Goal: Task Accomplishment & Management: Use online tool/utility

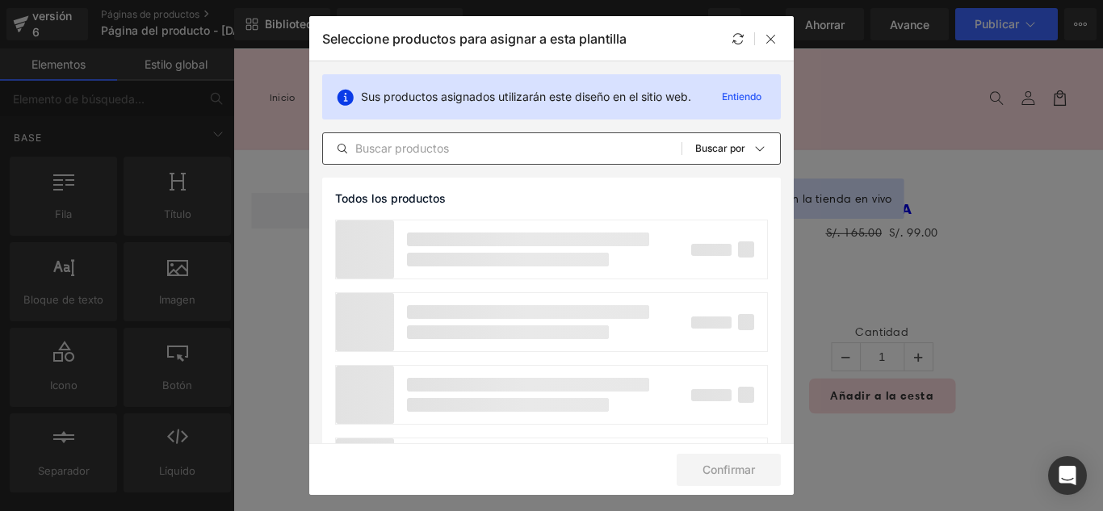
click at [544, 158] on div "Todos los productos Colecciones de Shopify Plantillas de productos Colecciones …" at bounding box center [551, 148] width 459 height 32
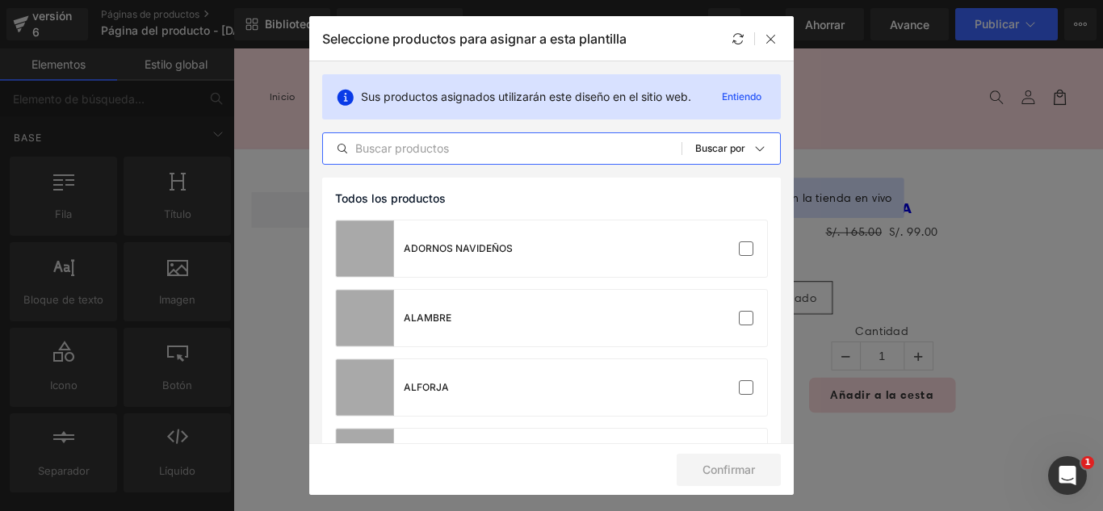
click at [528, 145] on input "text" at bounding box center [502, 148] width 359 height 19
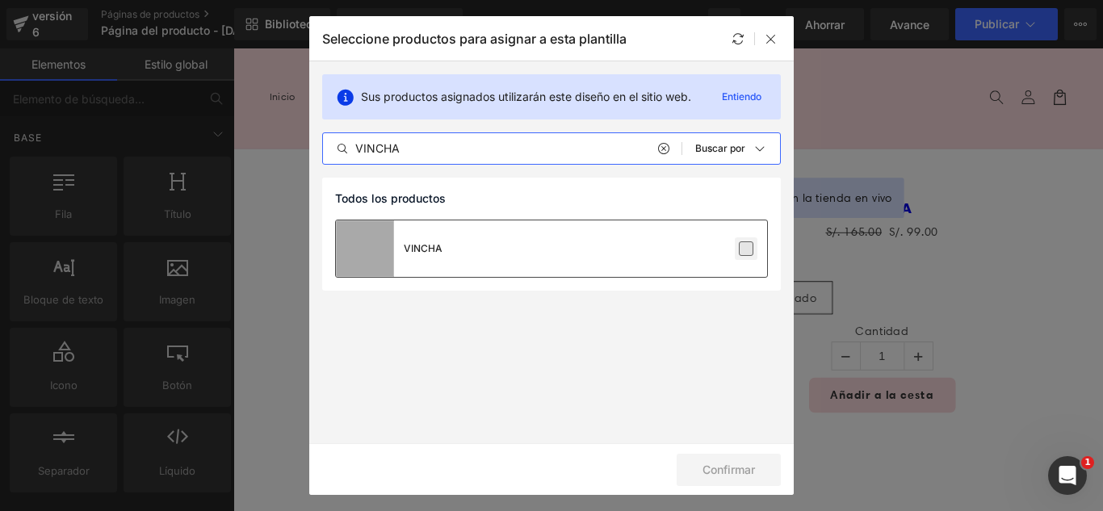
type input "VINCHA"
click at [744, 243] on label at bounding box center [746, 248] width 15 height 15
click at [746, 249] on input "checkbox" at bounding box center [746, 249] width 0 height 0
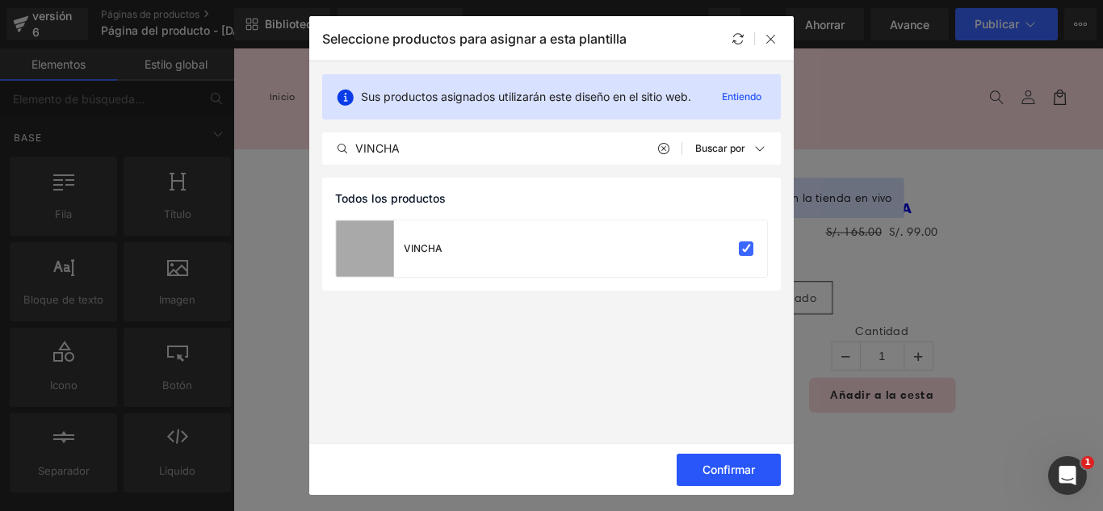
click at [724, 471] on font "Confirmar" at bounding box center [728, 470] width 52 height 14
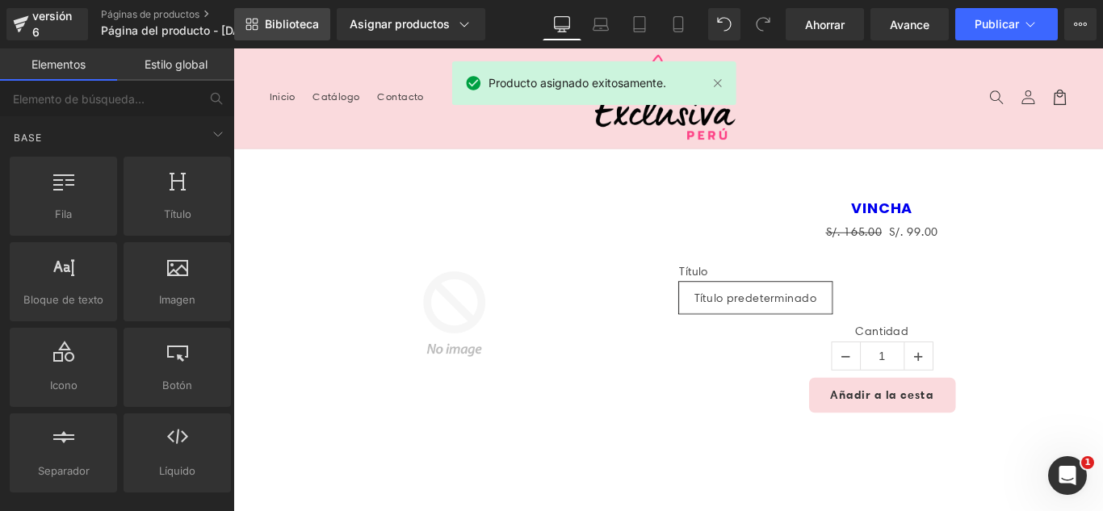
click at [295, 15] on link "Biblioteca" at bounding box center [282, 24] width 96 height 32
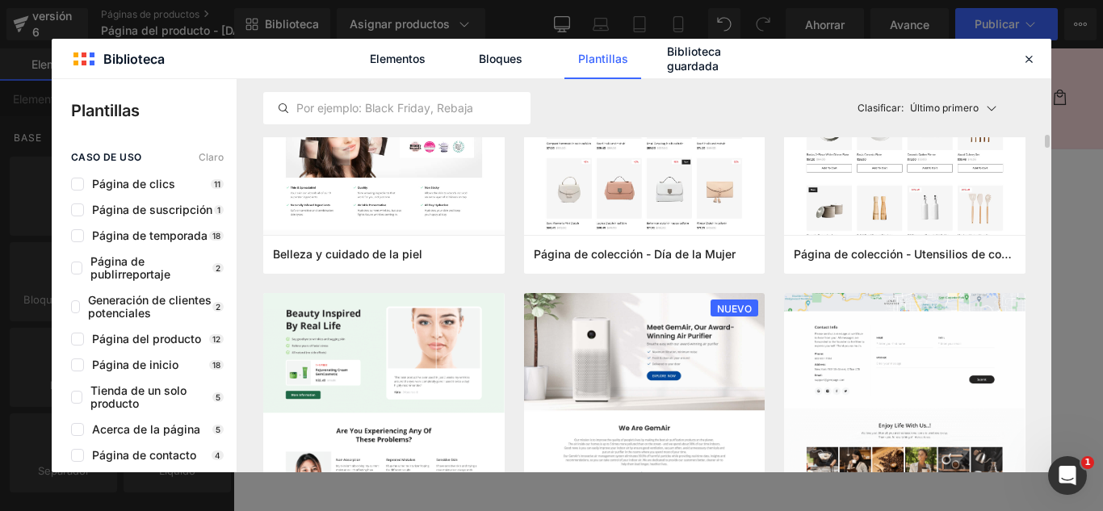
scroll to position [1534, 0]
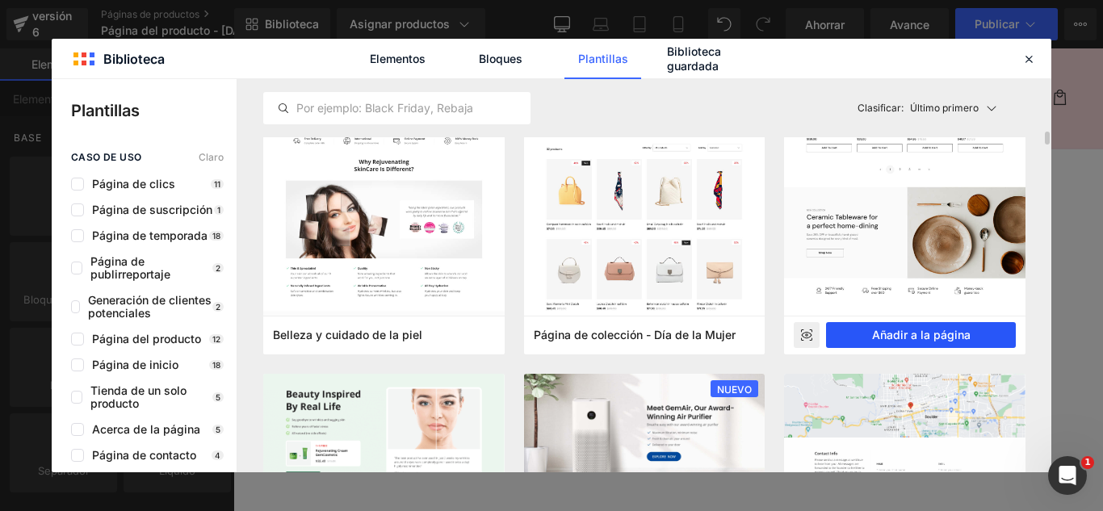
click at [956, 334] on font "Añadir a la página" at bounding box center [921, 335] width 99 height 14
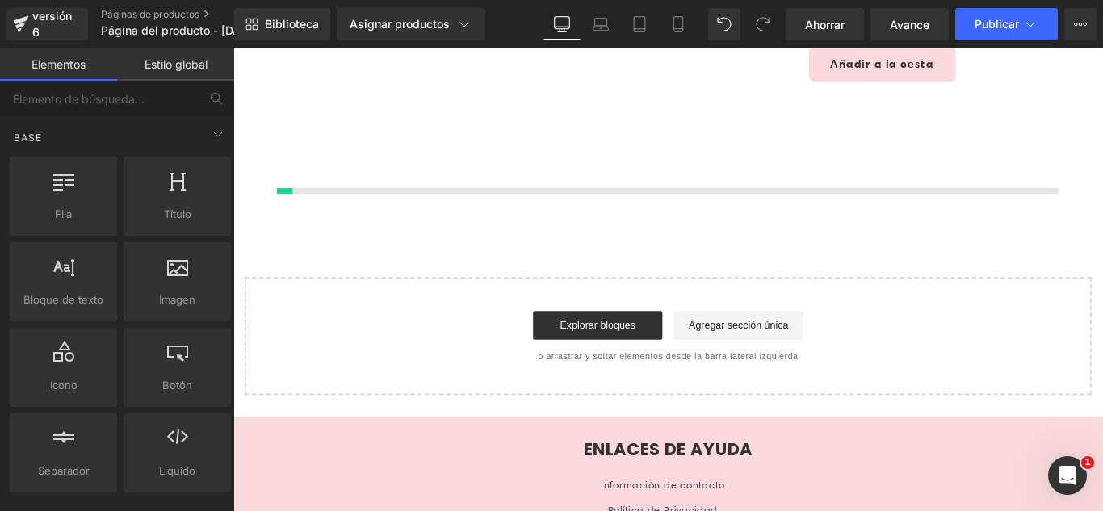
scroll to position [384, 0]
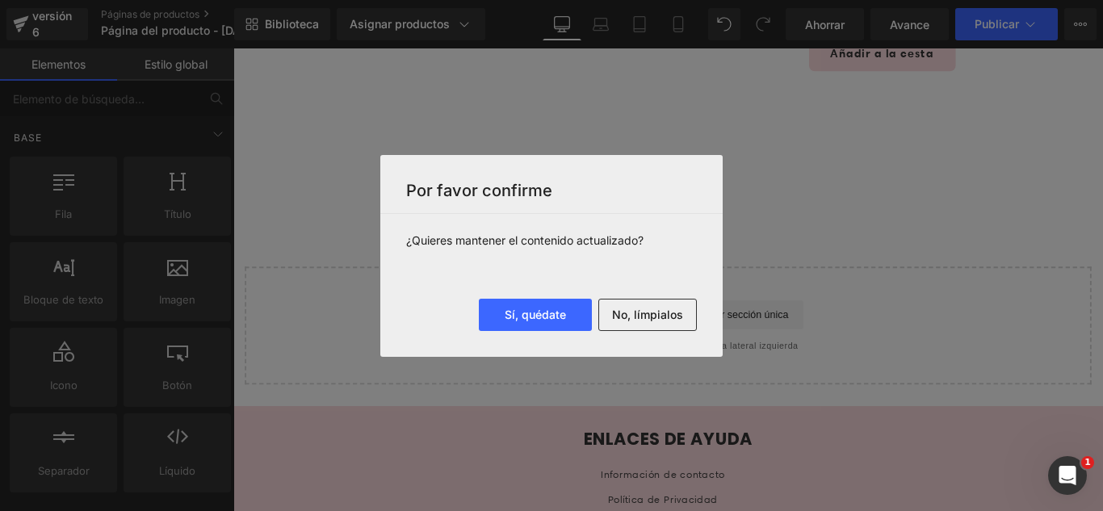
click at [690, 325] on button "No, límpialos" at bounding box center [647, 315] width 99 height 32
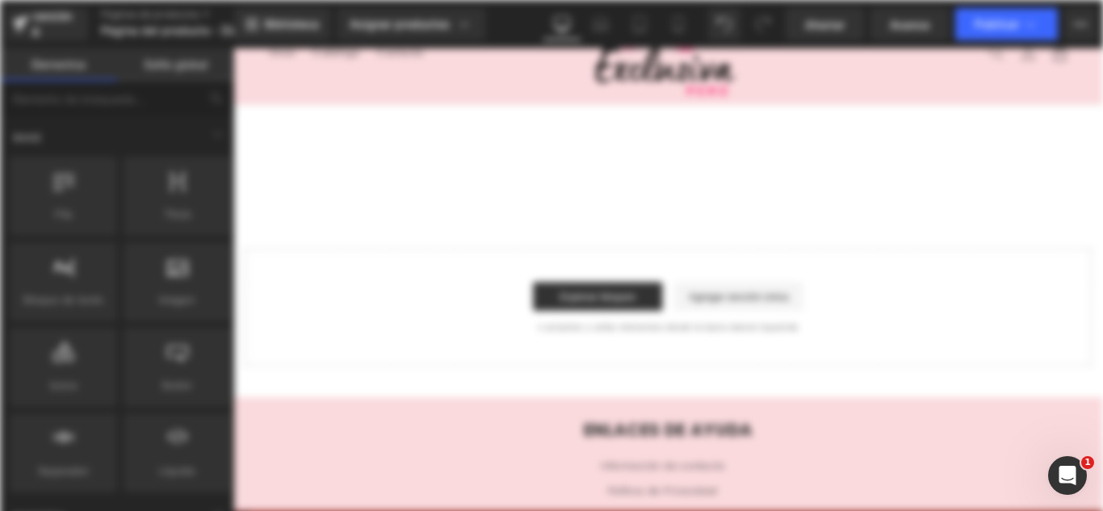
scroll to position [0, 0]
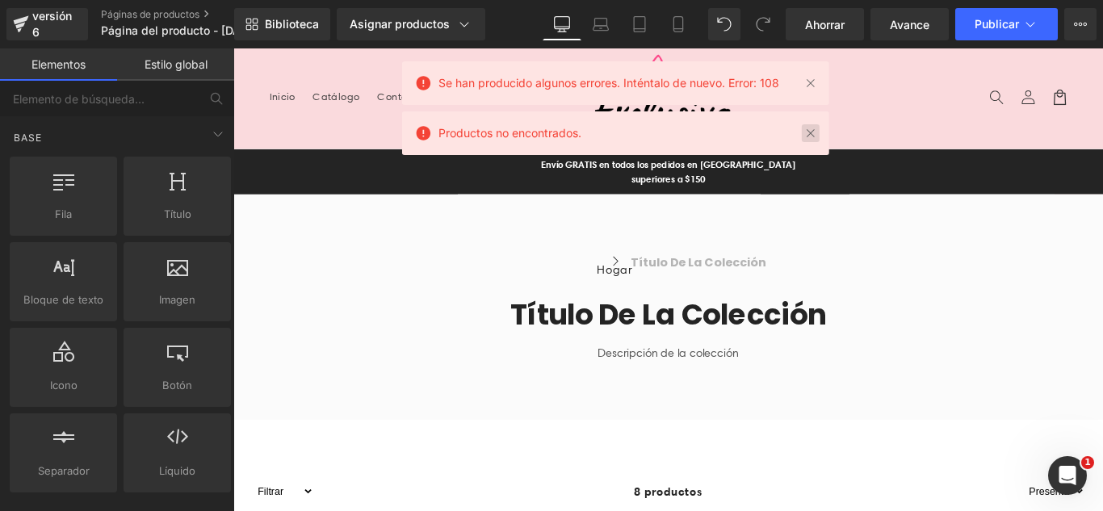
click at [820, 140] on link at bounding box center [811, 133] width 18 height 18
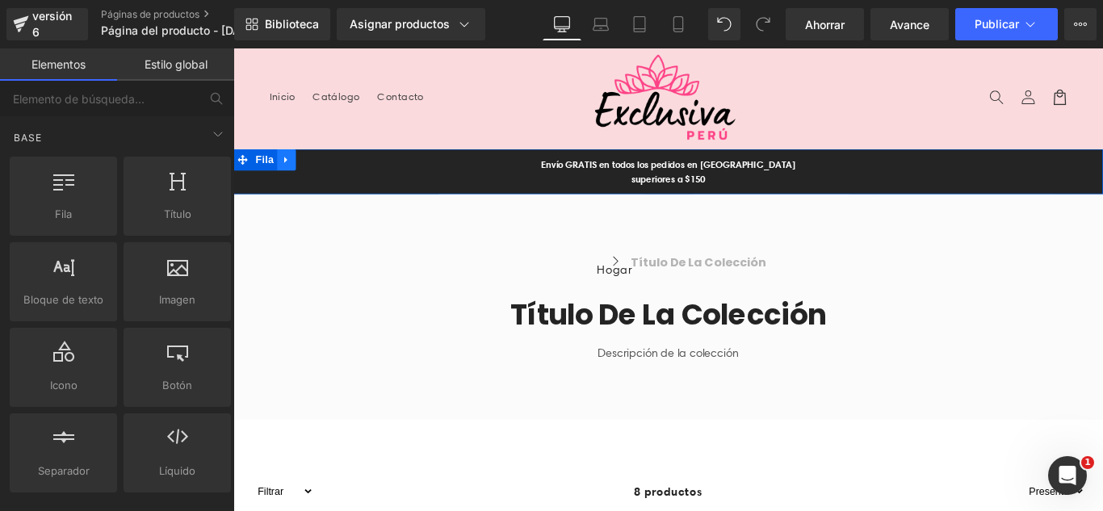
click at [288, 176] on icon at bounding box center [292, 174] width 11 height 12
click at [329, 175] on icon at bounding box center [334, 173] width 11 height 11
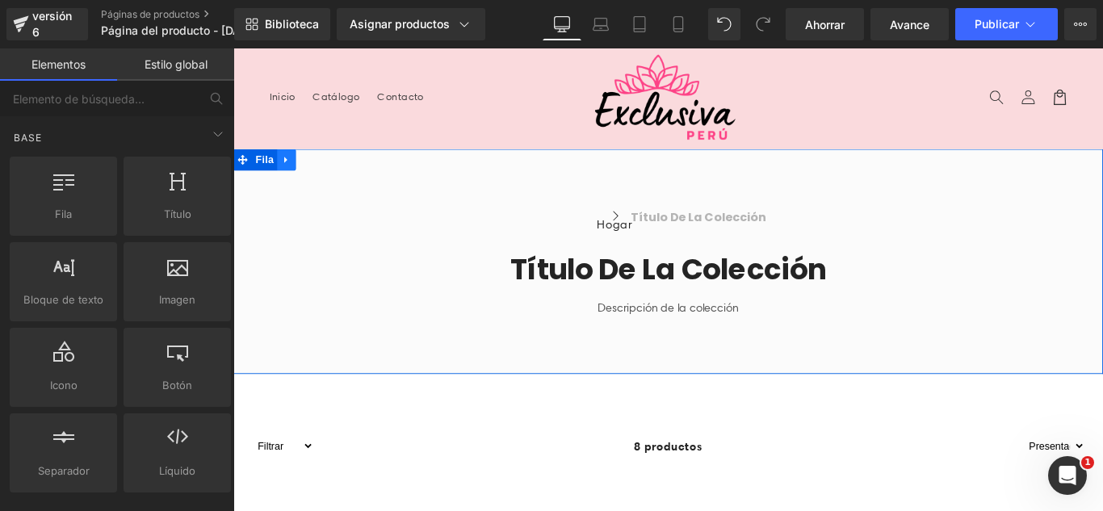
click at [294, 174] on link at bounding box center [293, 173] width 21 height 24
click at [329, 175] on icon at bounding box center [334, 173] width 11 height 11
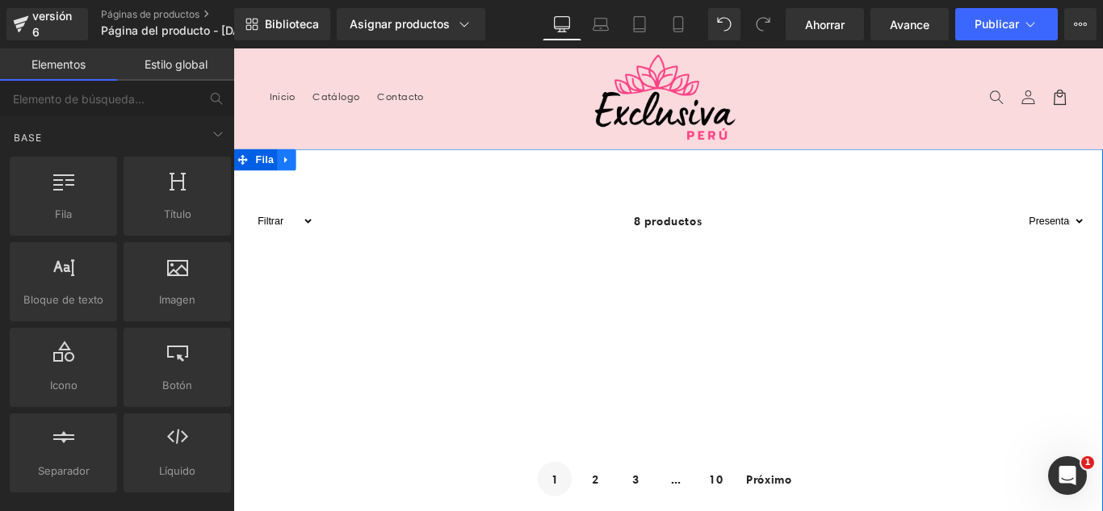
click at [286, 181] on link at bounding box center [293, 173] width 21 height 24
click at [329, 176] on icon at bounding box center [334, 173] width 11 height 11
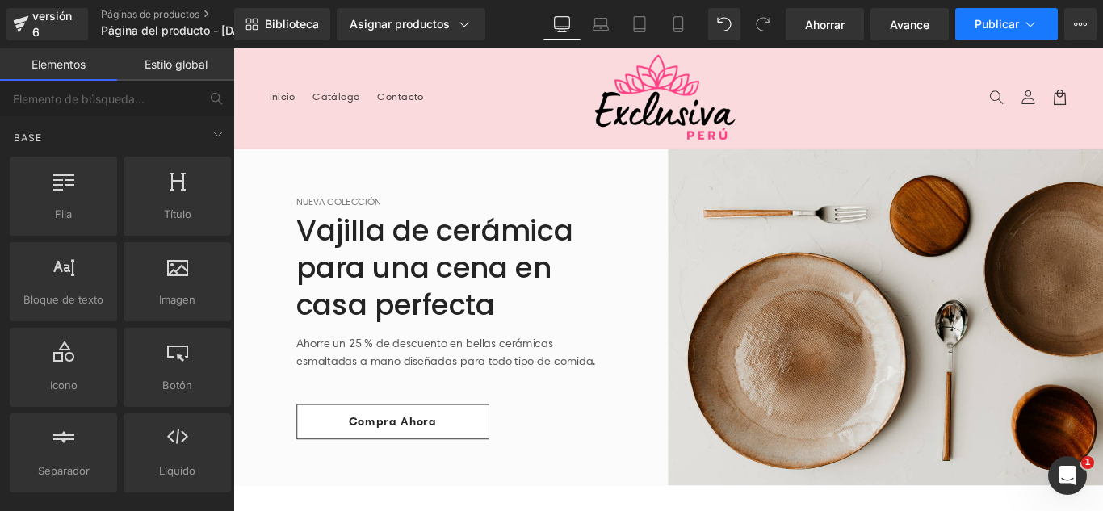
click at [1010, 27] on font "Publicar" at bounding box center [997, 24] width 44 height 14
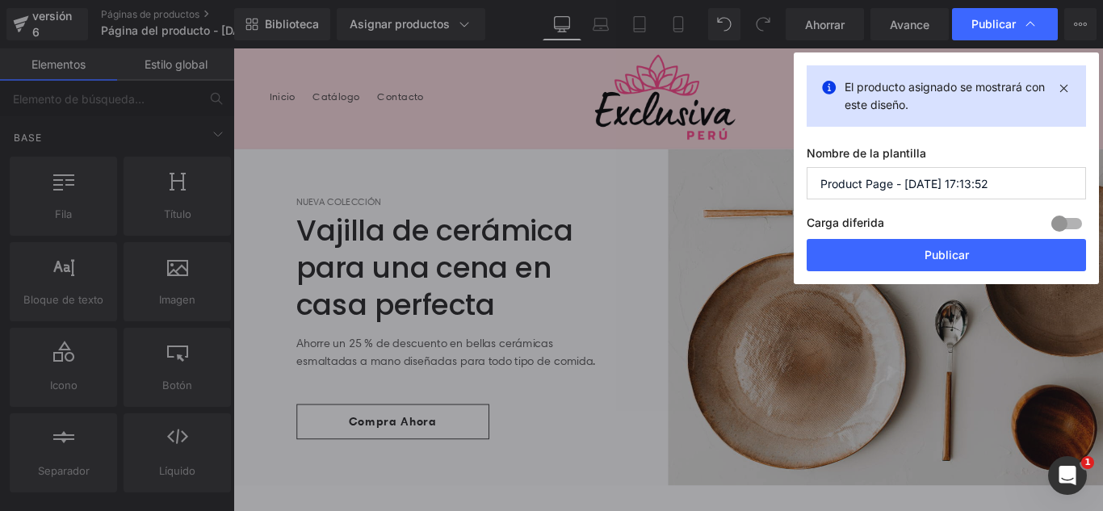
click at [987, 179] on input "Product Page - Aug 20, 17:13:52" at bounding box center [946, 183] width 279 height 32
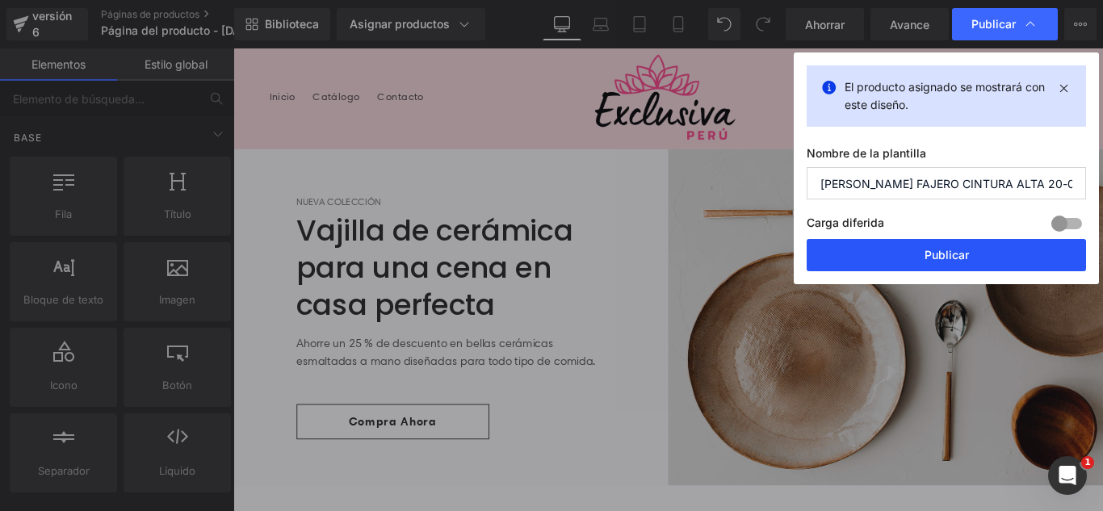
type input "BRAGA FAJERO CINTURA ALTA 20-08"
click at [975, 252] on button "Publicar" at bounding box center [946, 255] width 279 height 32
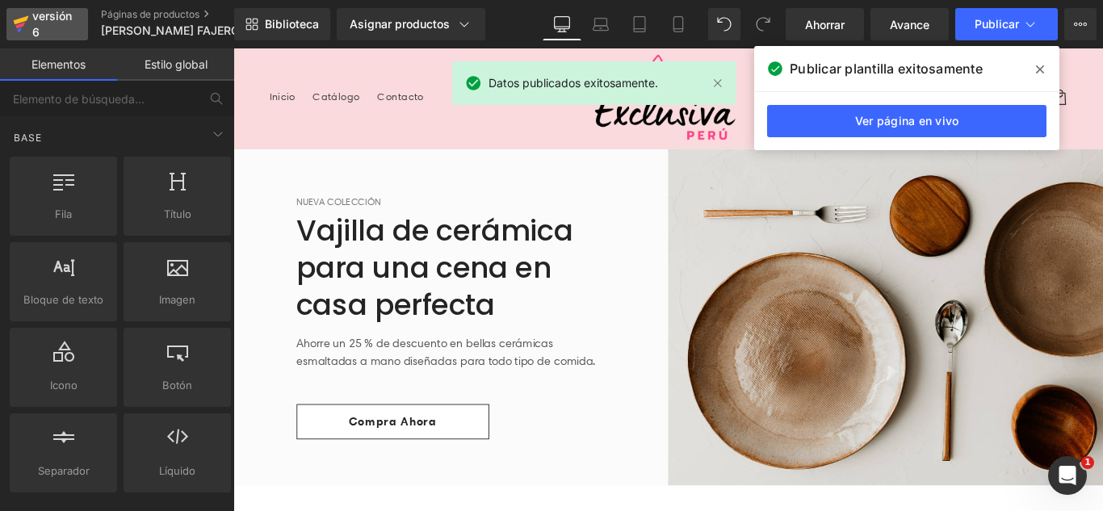
click at [52, 22] on font "versión 6" at bounding box center [52, 24] width 40 height 30
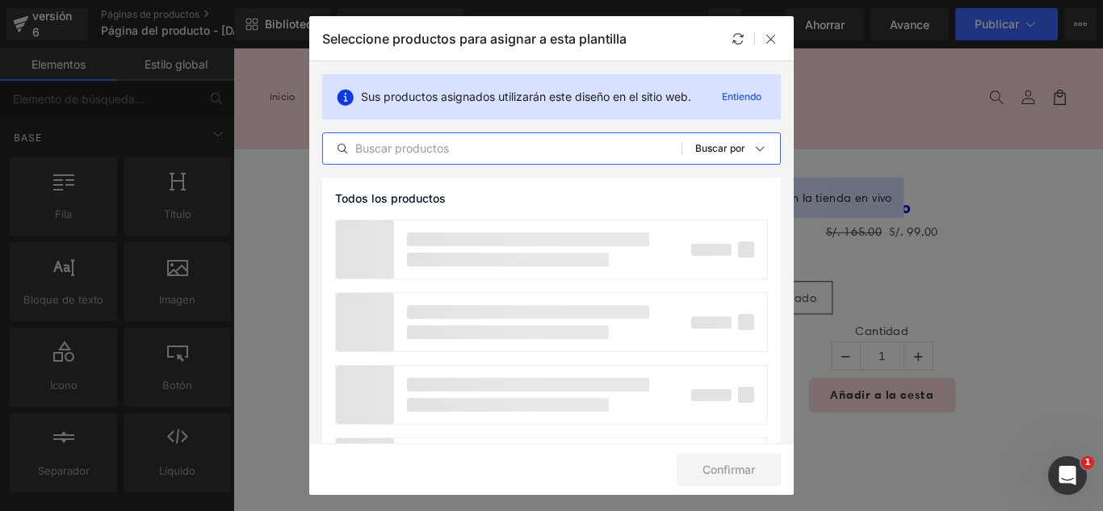
click at [489, 157] on input "text" at bounding box center [502, 148] width 359 height 19
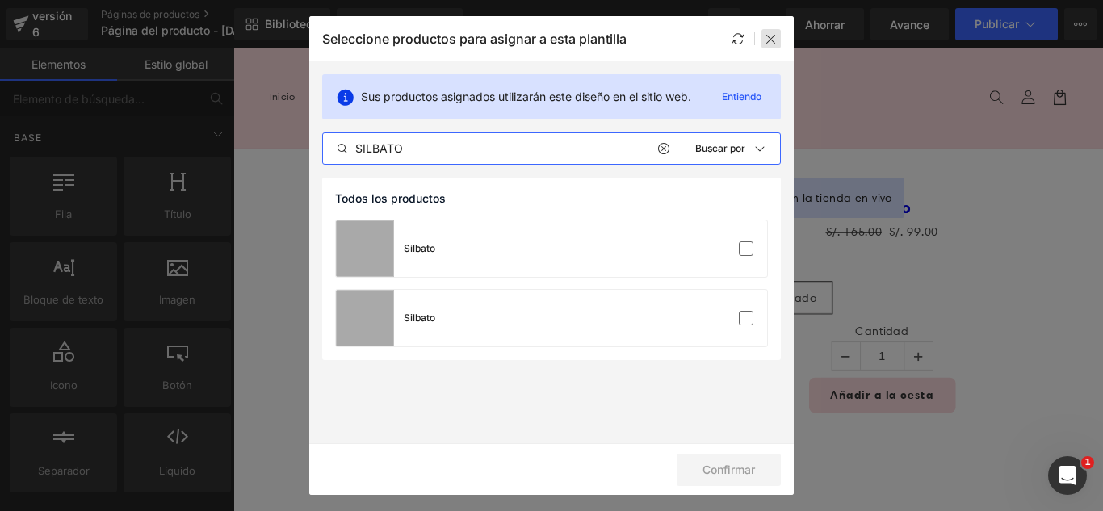
type input "SILBATO"
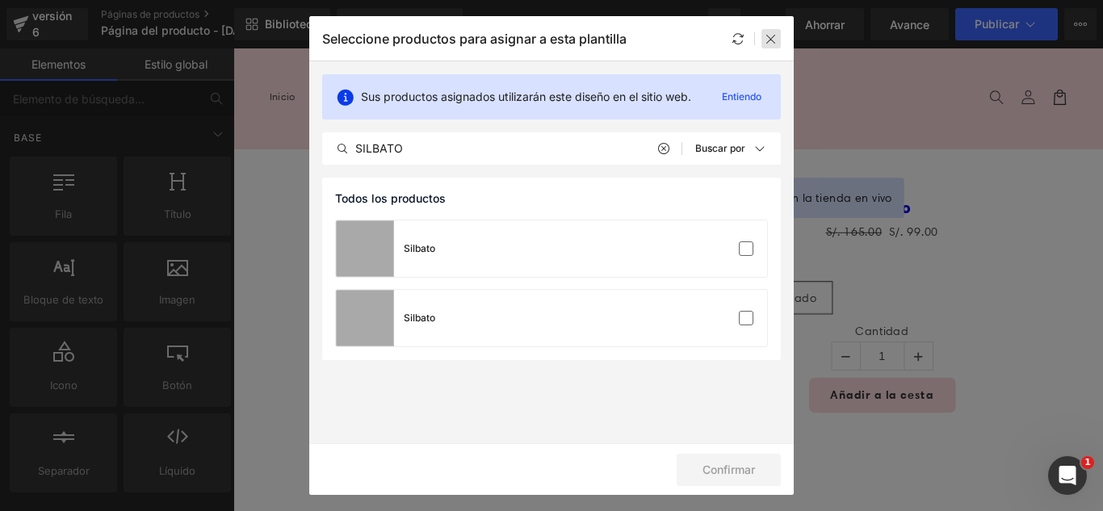
click at [773, 36] on icon at bounding box center [771, 38] width 13 height 13
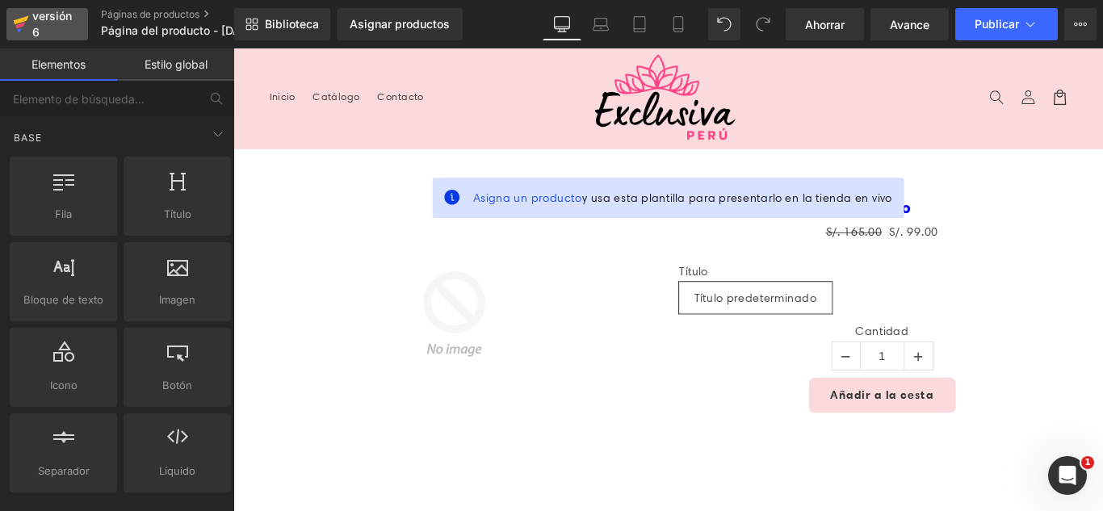
click at [42, 23] on div "versión 6" at bounding box center [53, 24] width 49 height 37
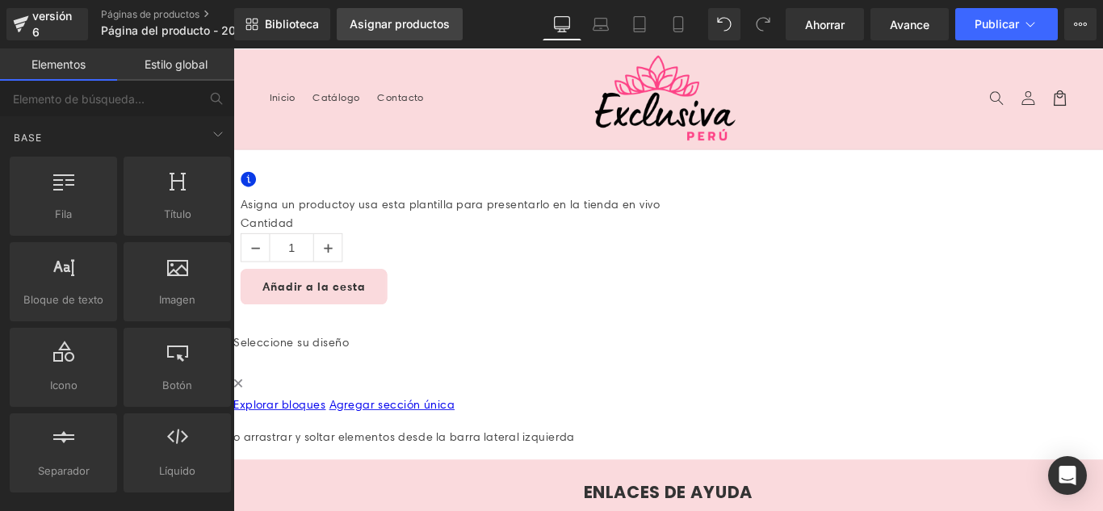
click at [418, 25] on font "Asignar productos" at bounding box center [400, 24] width 100 height 14
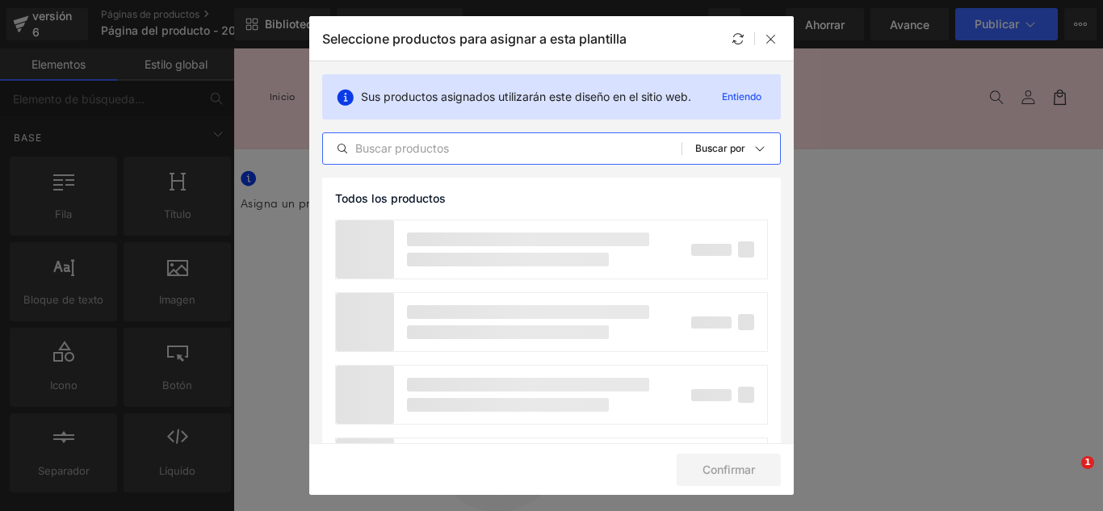
click at [469, 153] on input "text" at bounding box center [502, 148] width 359 height 19
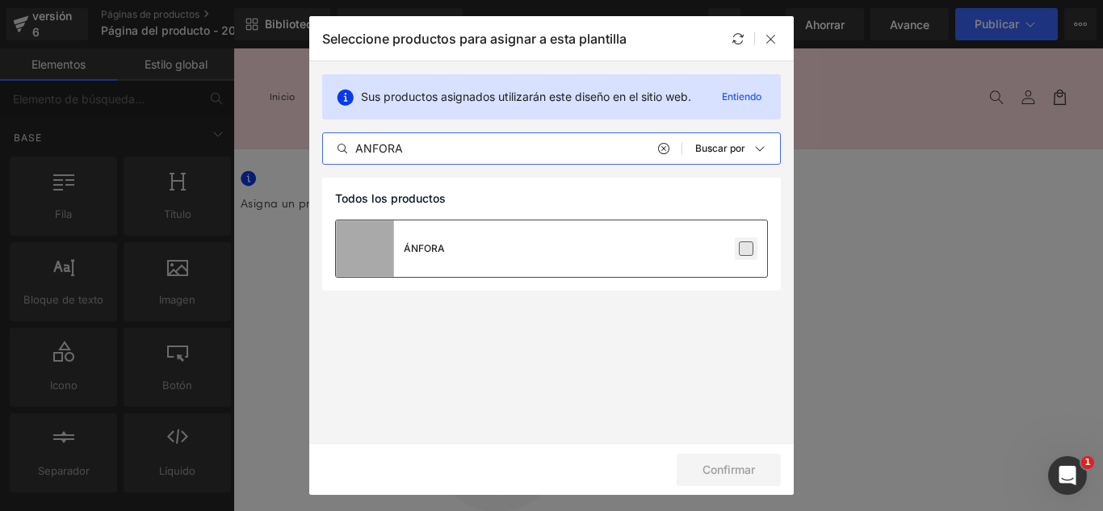
type input "ANFORA"
click at [744, 250] on label at bounding box center [746, 248] width 15 height 15
click at [746, 249] on input "checkbox" at bounding box center [746, 249] width 0 height 0
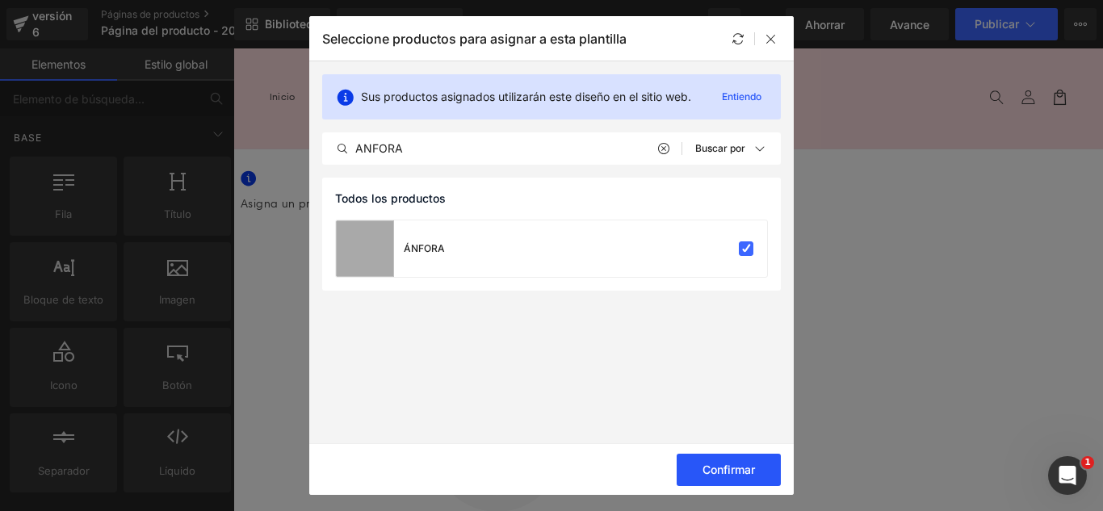
click at [753, 468] on font "Confirmar" at bounding box center [728, 470] width 52 height 14
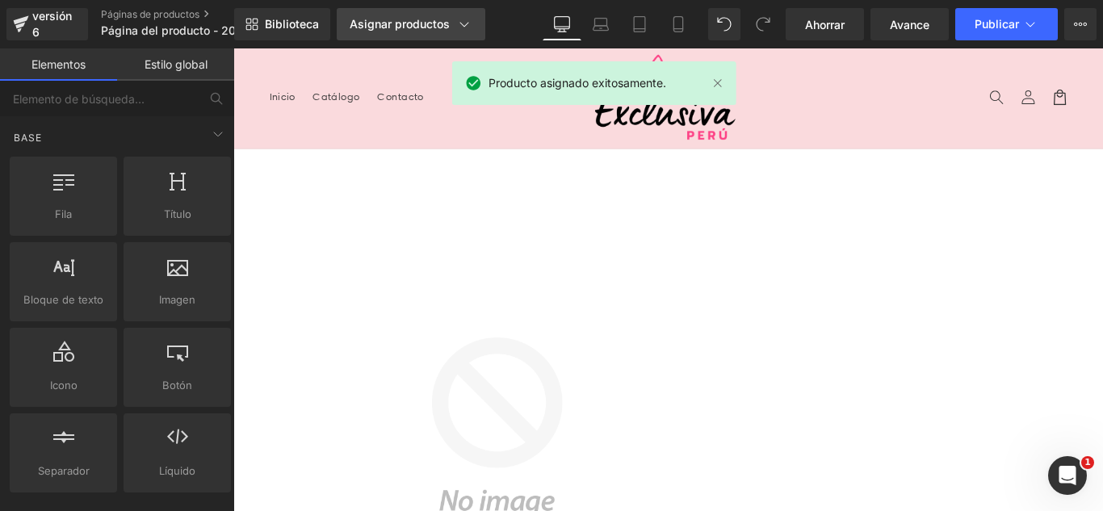
click at [392, 17] on font "Asignar productos" at bounding box center [400, 24] width 100 height 14
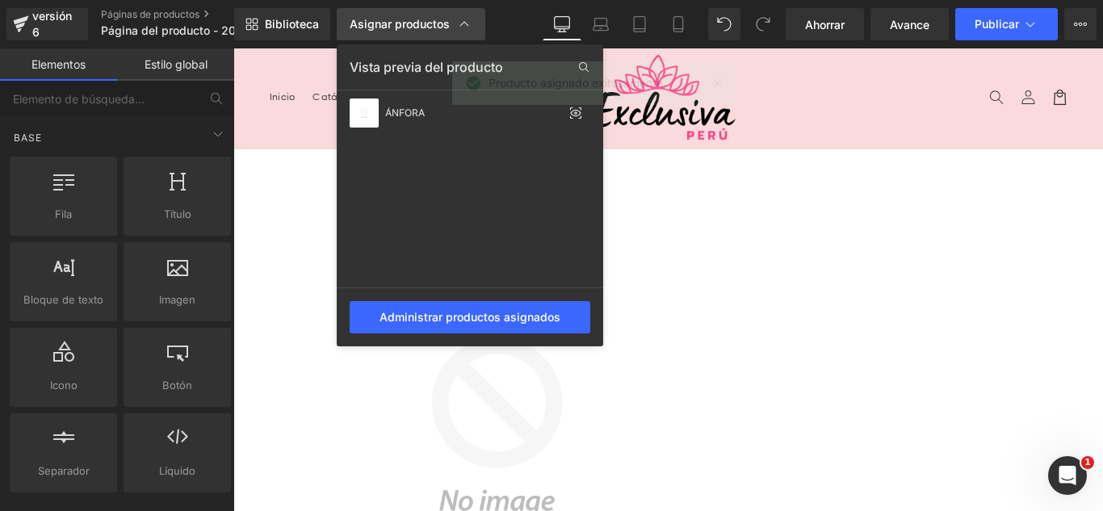
click at [396, 21] on font "Asignar productos" at bounding box center [400, 24] width 100 height 14
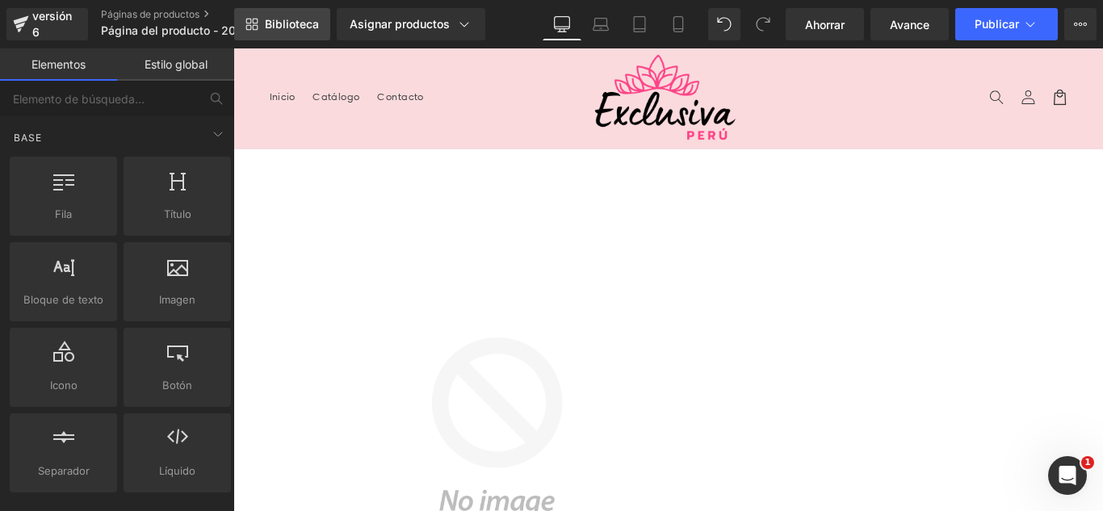
click at [283, 21] on font "Biblioteca" at bounding box center [292, 24] width 54 height 14
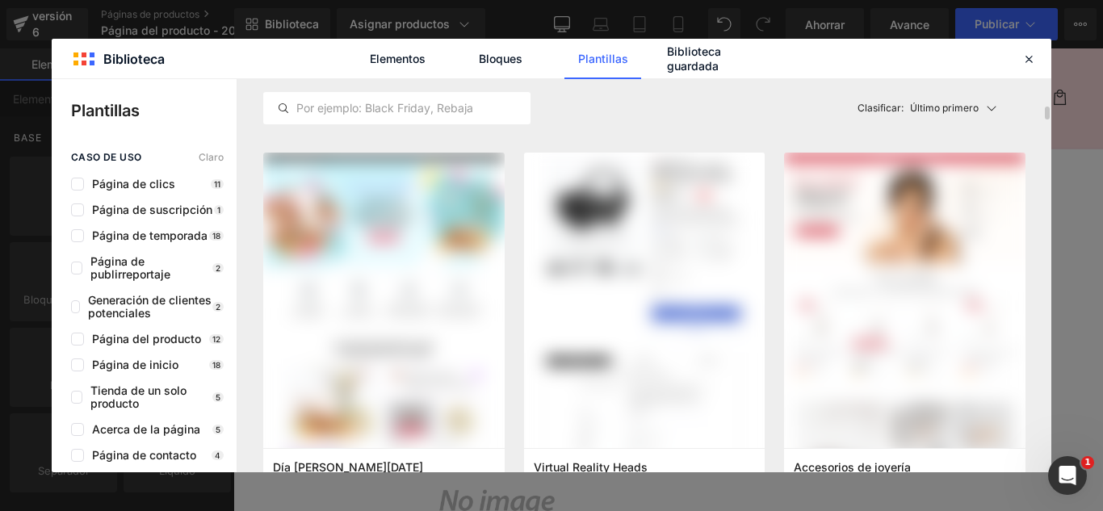
scroll to position [5491, 0]
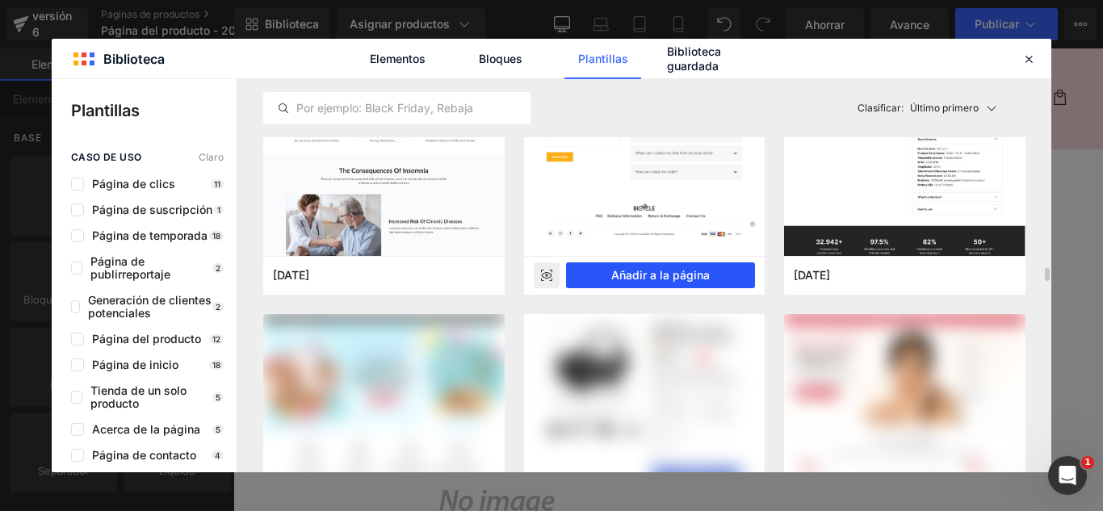
click at [715, 279] on button "Añadir a la página" at bounding box center [661, 275] width 190 height 26
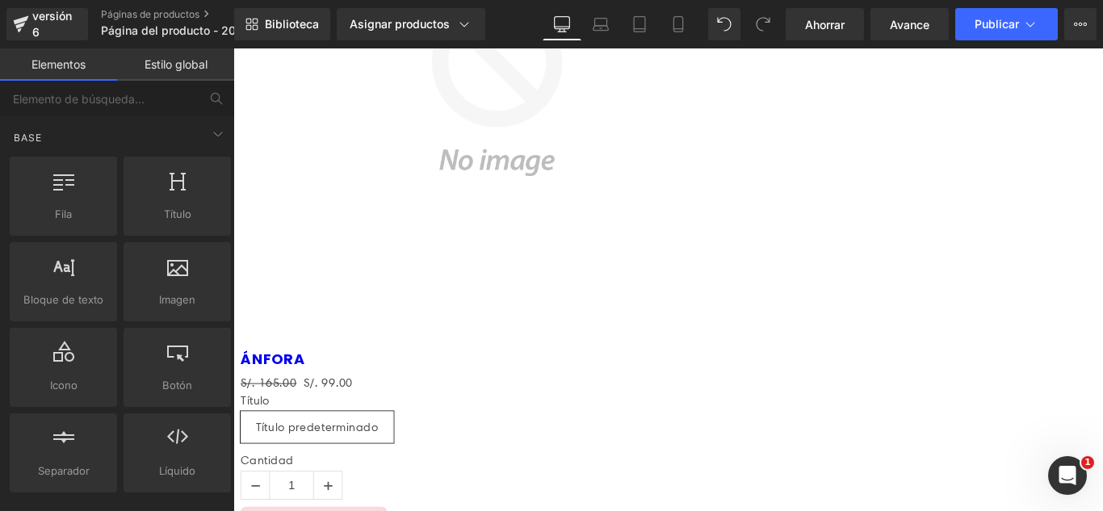
scroll to position [384, 0]
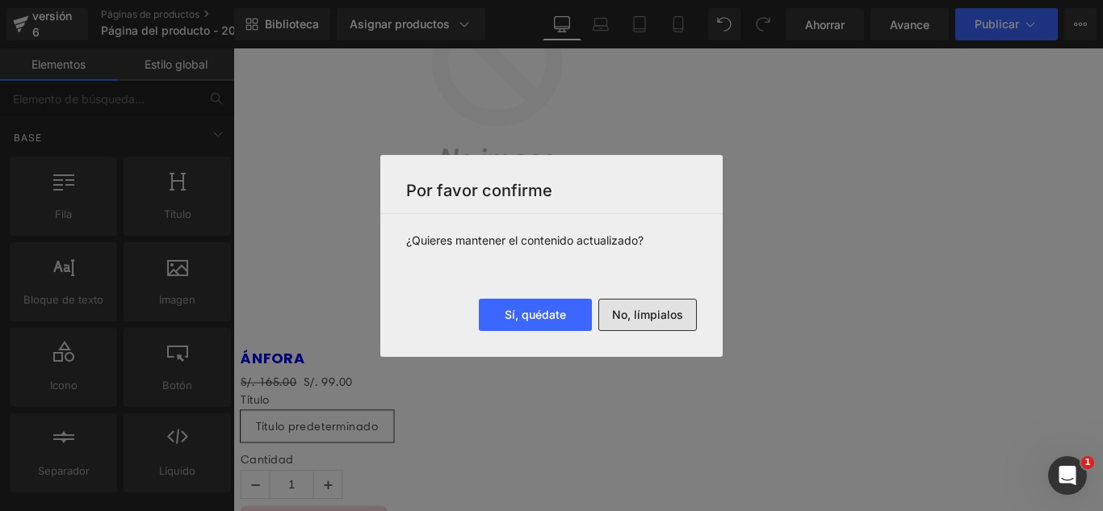
click at [663, 317] on font "No, límpialos" at bounding box center [647, 315] width 71 height 14
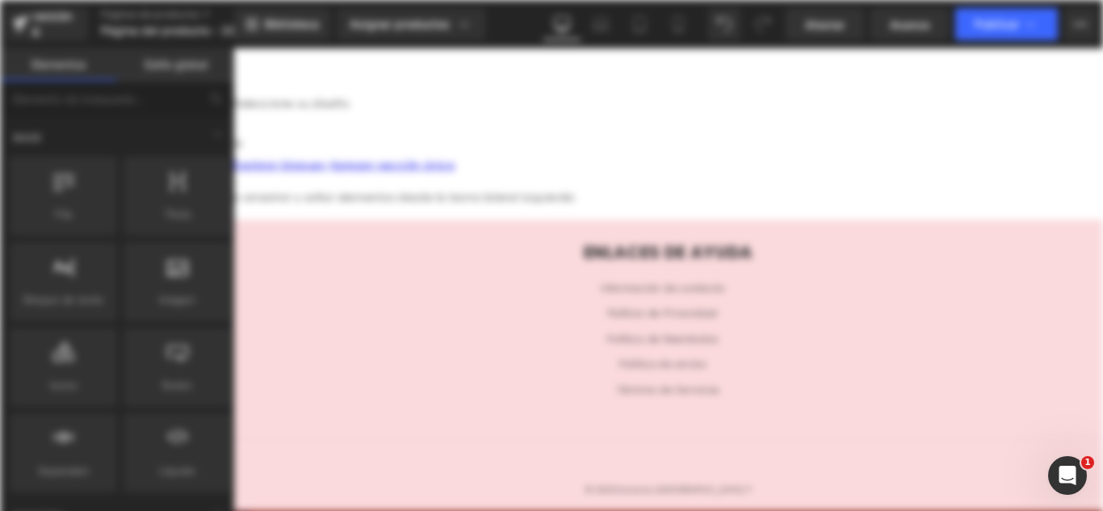
scroll to position [0, 0]
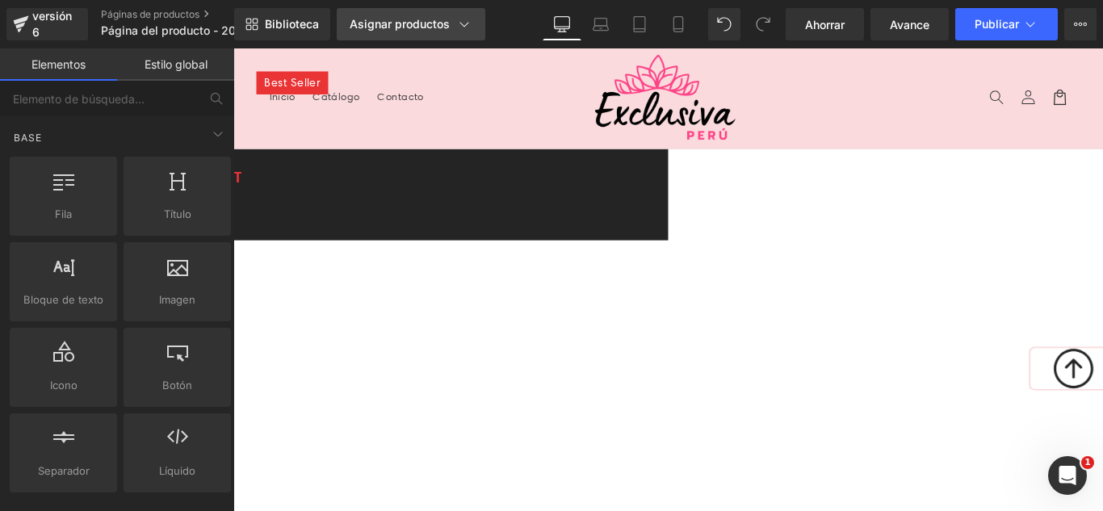
click at [459, 29] on icon at bounding box center [464, 24] width 16 height 16
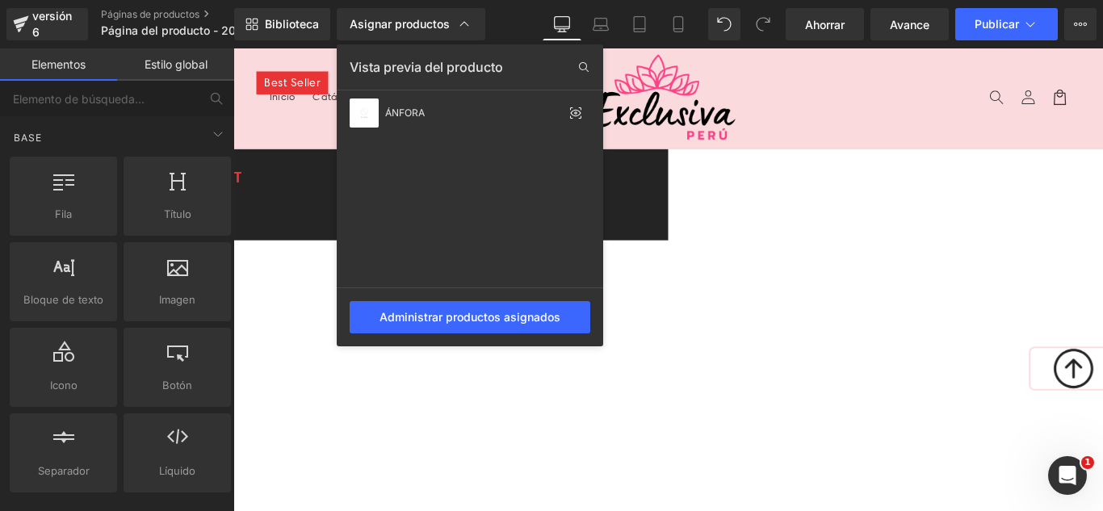
click at [864, 108] on div at bounding box center [668, 279] width 870 height 463
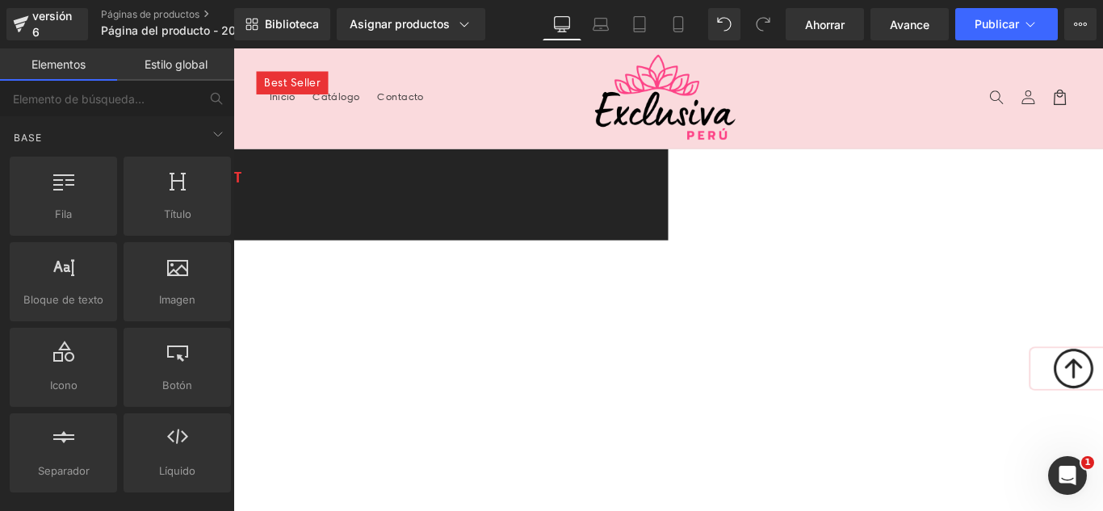
click at [428, 118] on link "Contacto" at bounding box center [421, 103] width 72 height 34
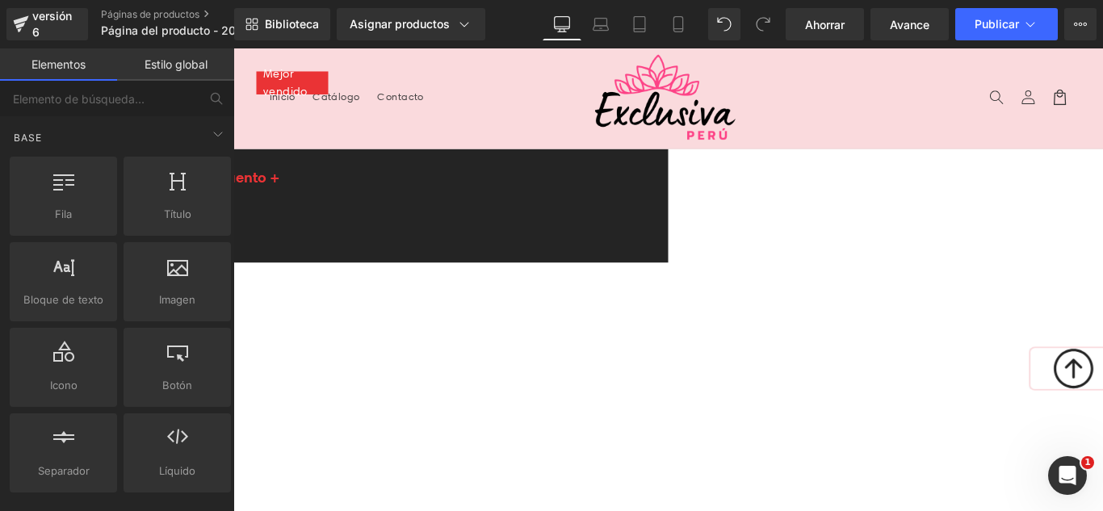
drag, startPoint x: 275, startPoint y: 169, endPoint x: 287, endPoint y: 168, distance: 12.9
click at [233, 48] on span "Fila" at bounding box center [233, 48] width 0 height 0
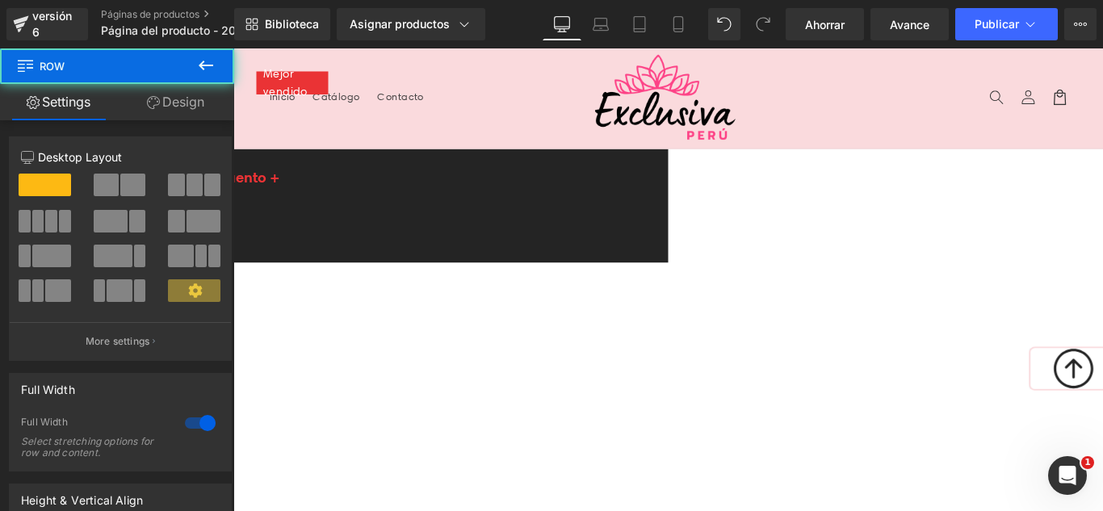
click at [233, 48] on icon at bounding box center [233, 48] width 0 height 0
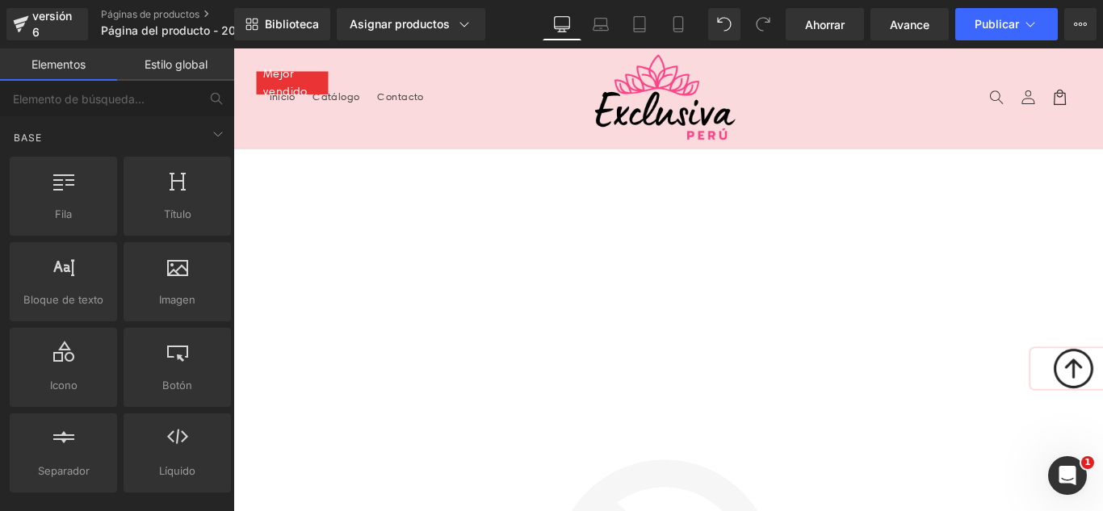
click at [233, 48] on icon at bounding box center [233, 48] width 0 height 0
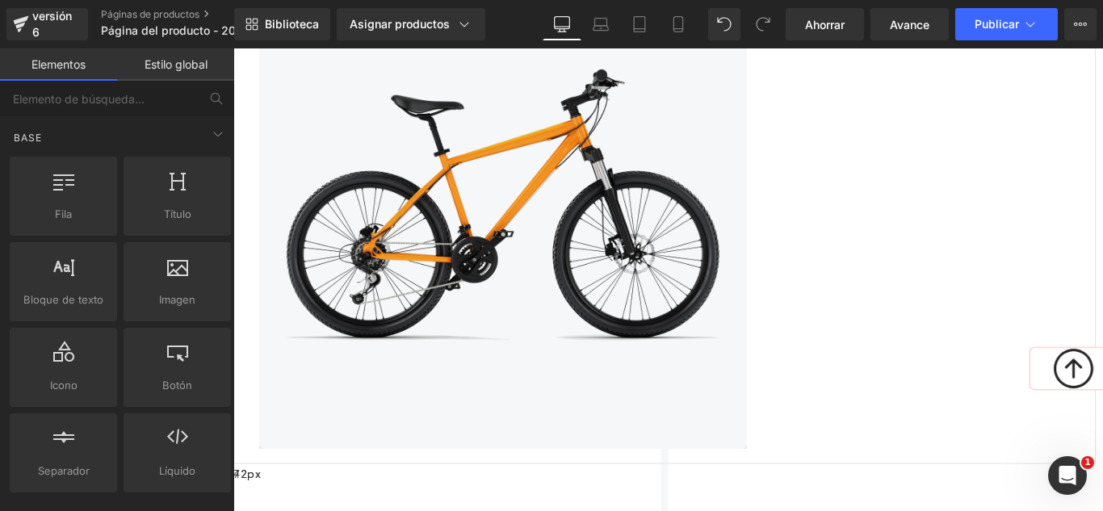
scroll to position [888, 0]
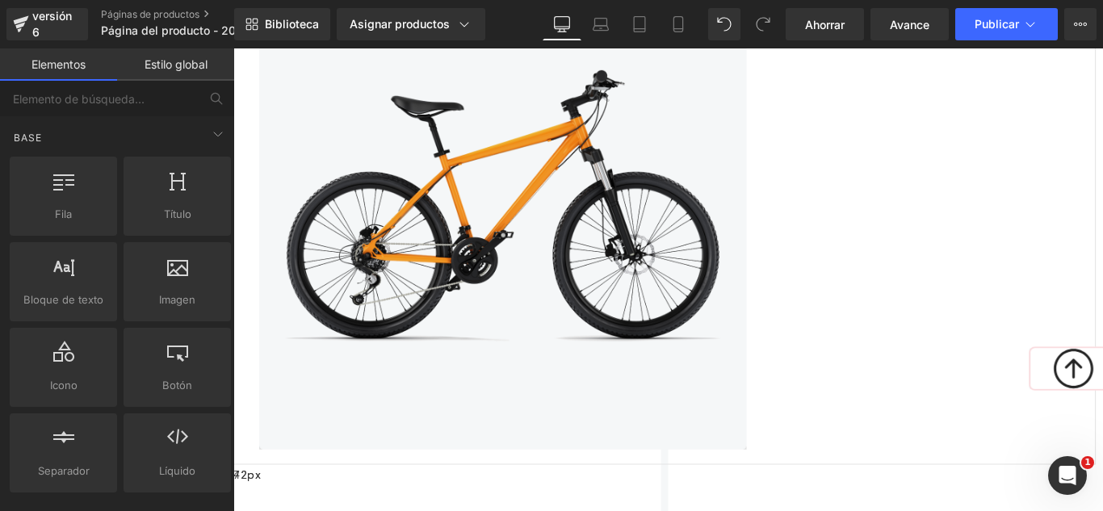
click at [233, 48] on link at bounding box center [233, 48] width 0 height 0
click at [233, 48] on icon at bounding box center [233, 48] width 0 height 0
click at [233, 48] on link at bounding box center [233, 48] width 0 height 0
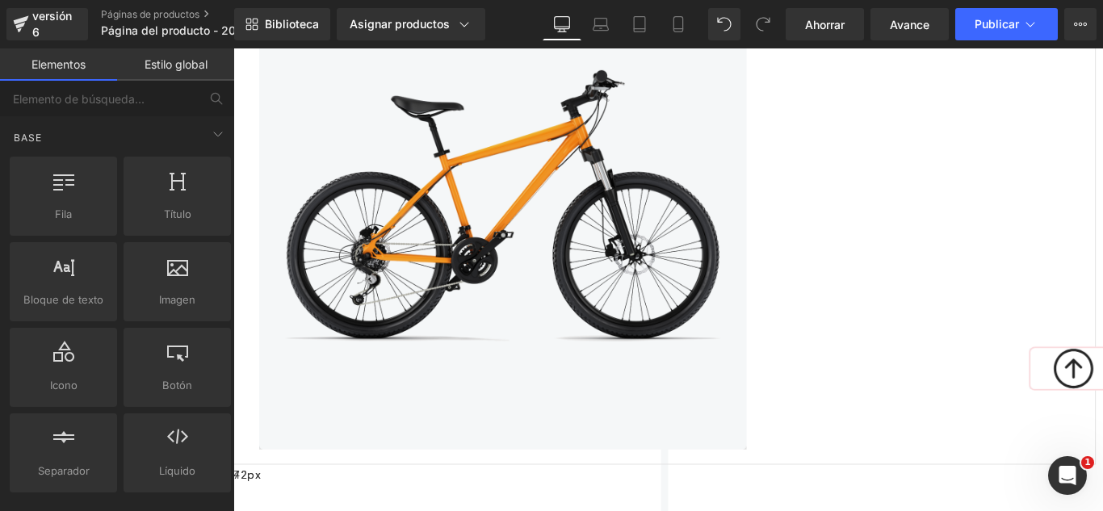
click at [233, 48] on icon at bounding box center [233, 48] width 0 height 0
click at [233, 48] on link at bounding box center [233, 48] width 0 height 0
click at [233, 48] on icon at bounding box center [233, 48] width 0 height 0
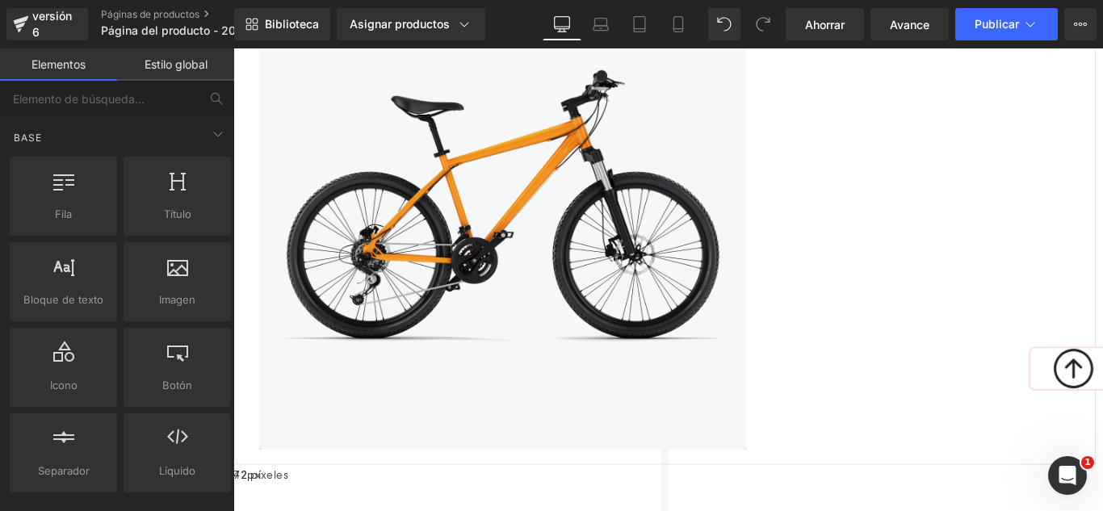
click at [233, 48] on icon at bounding box center [233, 48] width 0 height 0
click at [233, 48] on link at bounding box center [233, 48] width 0 height 0
click at [233, 48] on icon at bounding box center [233, 48] width 0 height 0
click at [233, 48] on link at bounding box center [233, 48] width 0 height 0
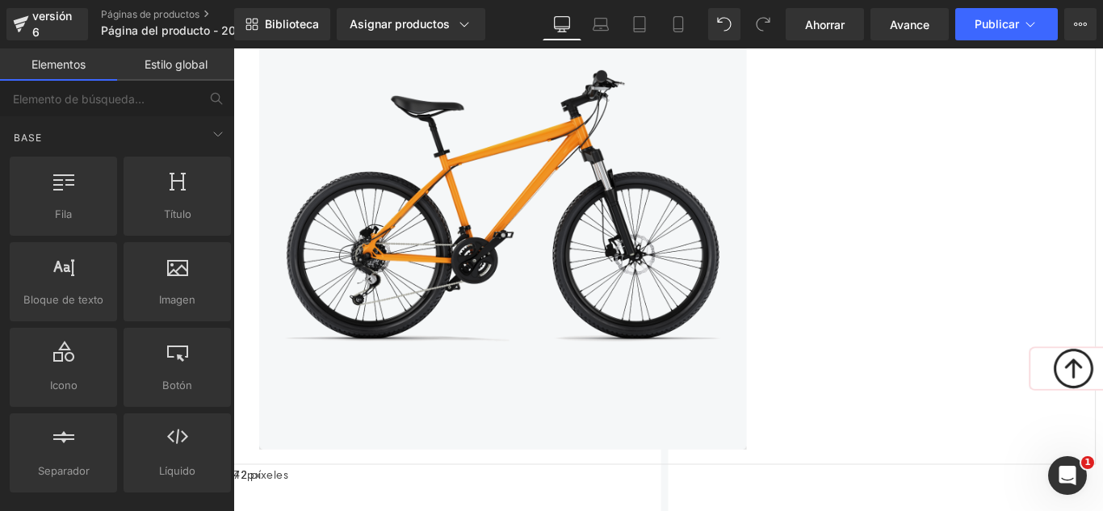
click at [233, 48] on link at bounding box center [233, 48] width 0 height 0
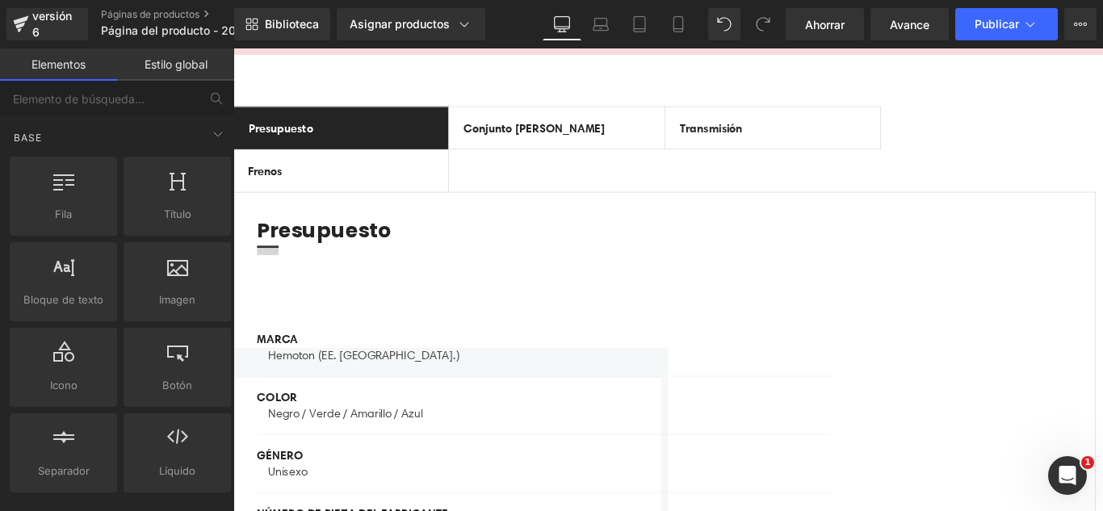
scroll to position [0, 0]
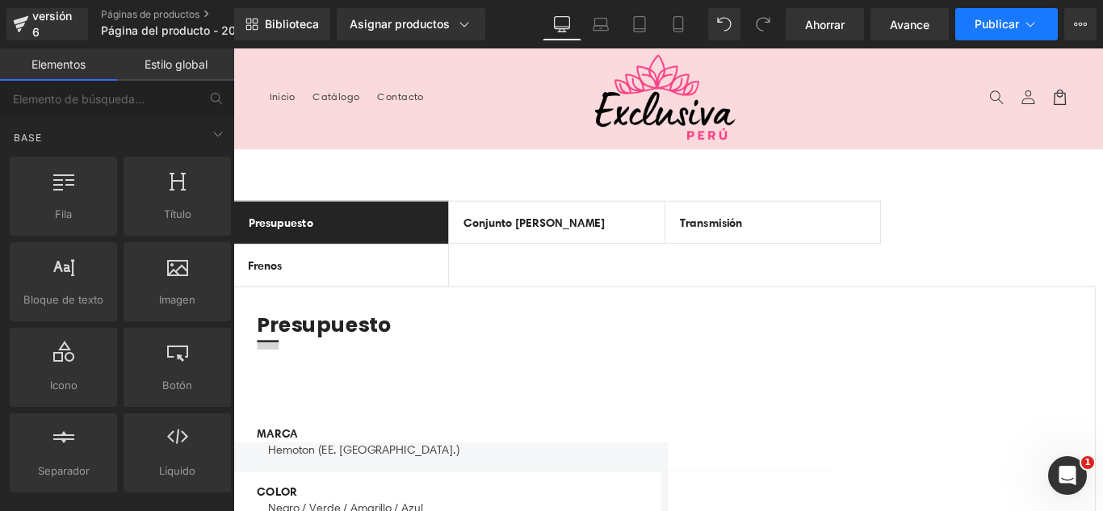
click at [1008, 23] on font "Publicar" at bounding box center [997, 24] width 44 height 14
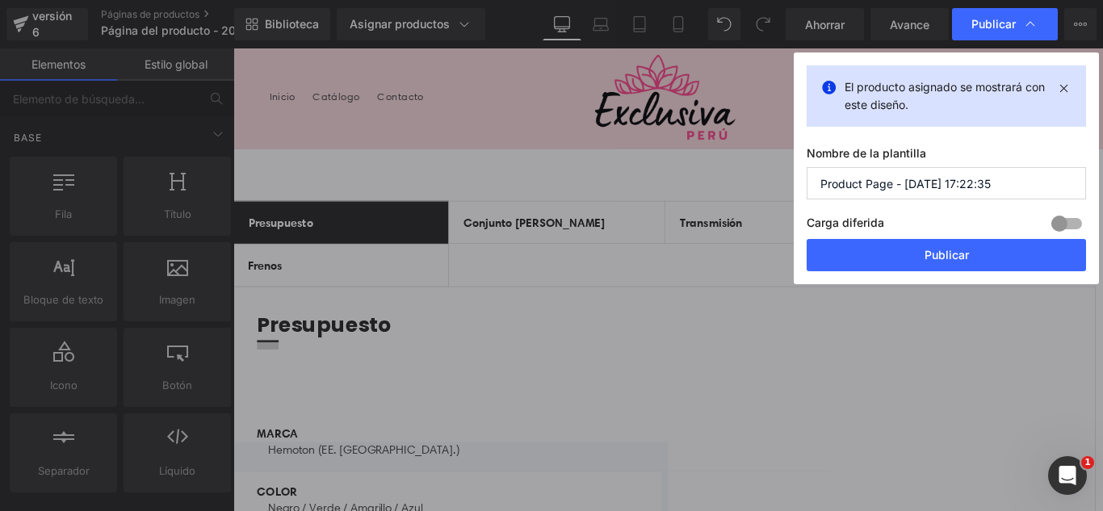
click at [1012, 191] on input "Product Page - Aug 20, 17:22:35" at bounding box center [946, 183] width 279 height 32
type input "B"
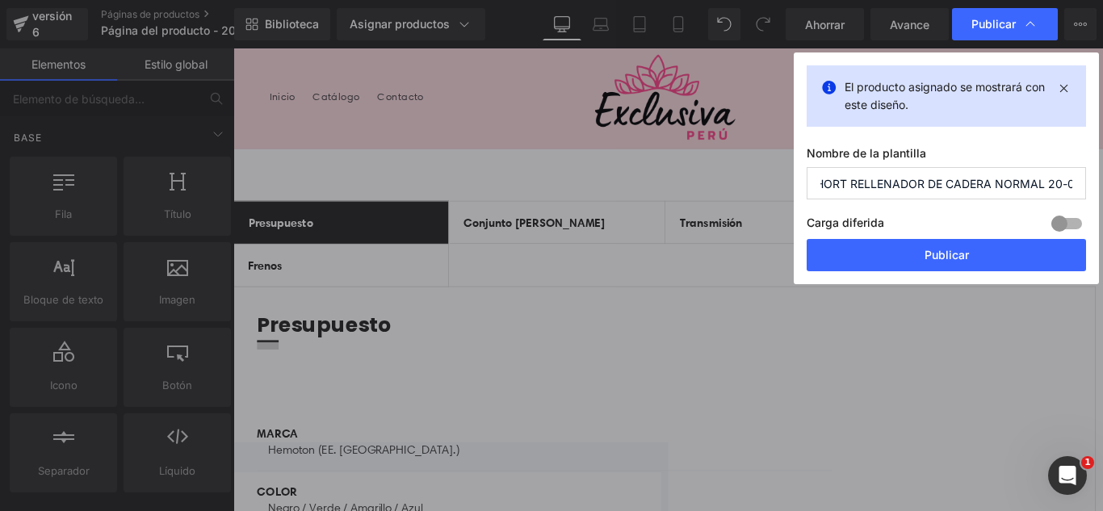
scroll to position [0, 19]
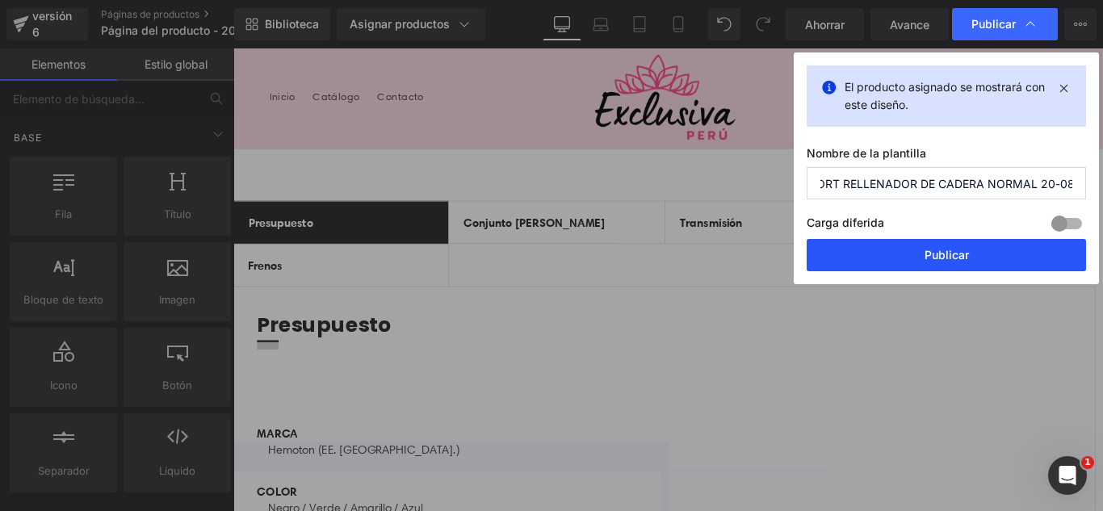
type input "SHORT RELLENADOR DE CADERA NORMAL 20-08"
drag, startPoint x: 966, startPoint y: 254, endPoint x: 826, endPoint y: 224, distance: 143.0
click at [966, 254] on font "Publicar" at bounding box center [947, 255] width 44 height 14
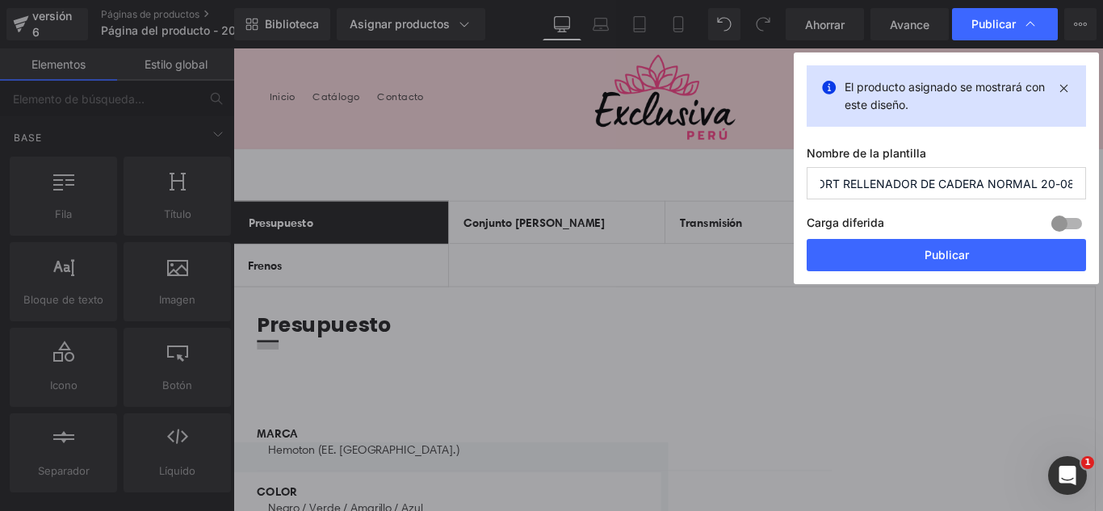
scroll to position [0, 0]
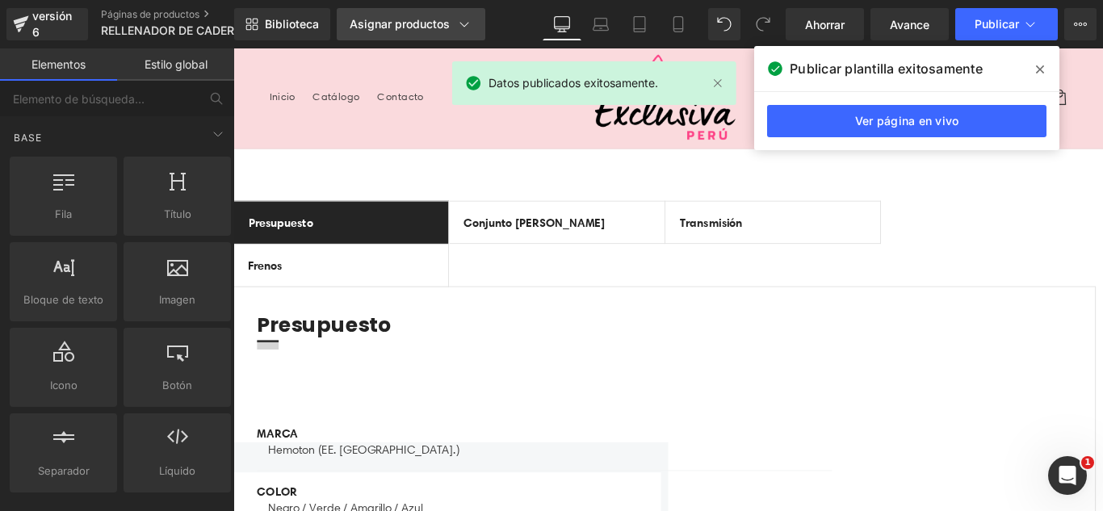
click at [372, 31] on div "Asignar productos" at bounding box center [411, 24] width 123 height 16
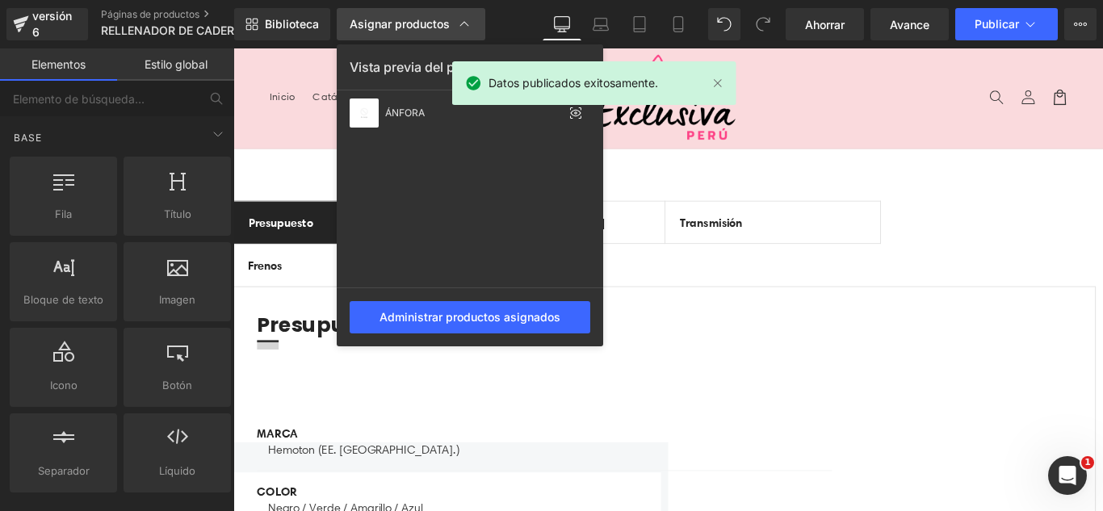
click at [376, 27] on font "Asignar productos" at bounding box center [400, 24] width 100 height 14
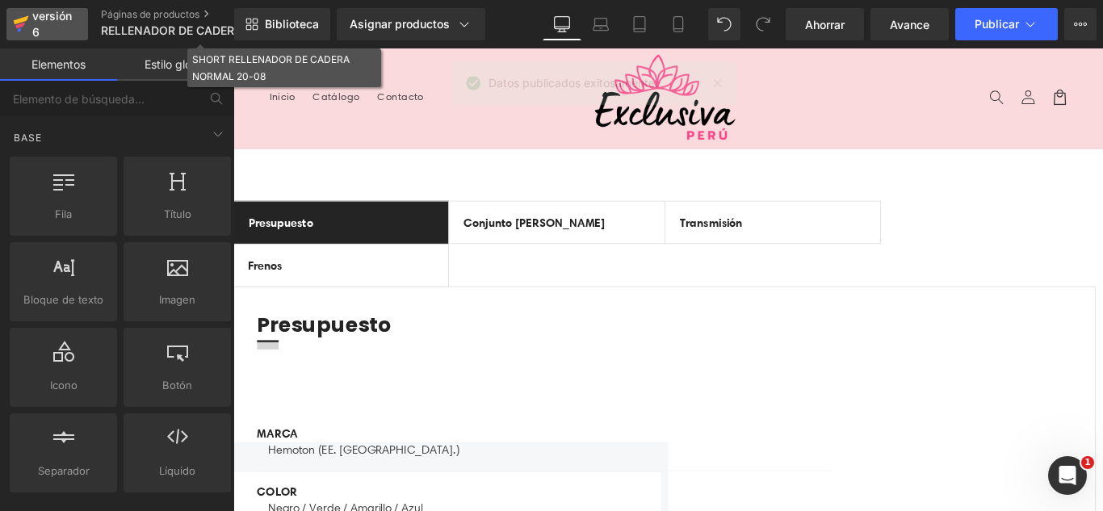
click at [49, 34] on div "versión 6" at bounding box center [53, 24] width 49 height 37
